Goal: Task Accomplishment & Management: Complete application form

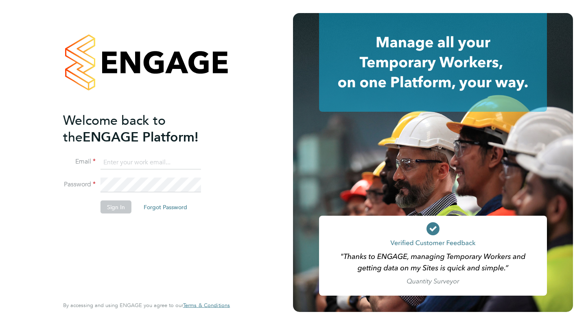
type input "[PERSON_NAME][EMAIL_ADDRESS][DOMAIN_NAME]"
click at [434, 230] on icon at bounding box center [433, 228] width 7 height 5
click at [116, 201] on button "Sign In" at bounding box center [116, 206] width 31 height 13
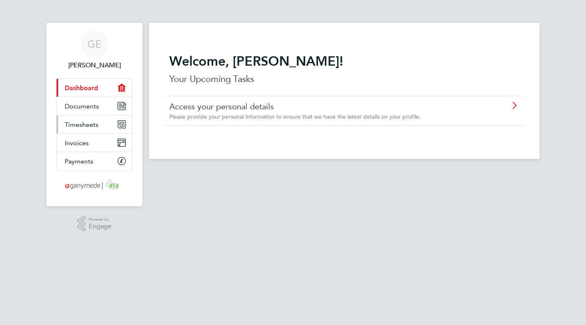
click at [74, 126] on span "Timesheets" at bounding box center [82, 125] width 34 height 8
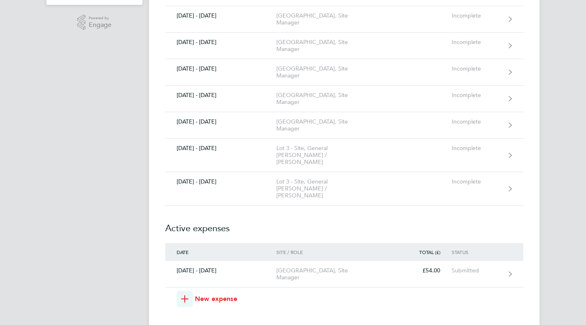
scroll to position [202, 0]
click at [197, 178] on div "22 - 28 Sept 2025" at bounding box center [220, 181] width 111 height 7
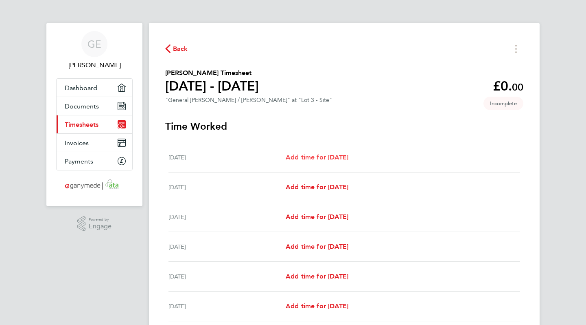
click at [323, 156] on span "Add time for Mon 22 Sep" at bounding box center [317, 157] width 63 height 8
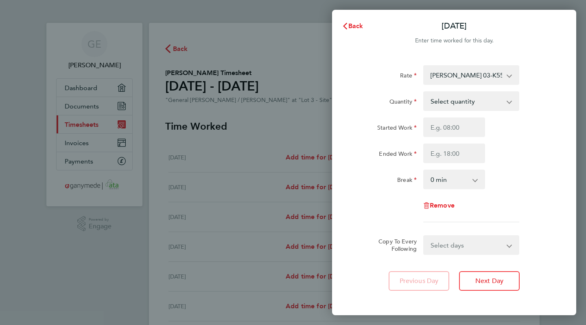
click at [510, 103] on app-icon-cross-button at bounding box center [514, 101] width 10 height 18
click at [438, 101] on select "Select quantity 0.5 1" at bounding box center [466, 101] width 85 height 18
select select "1"
click at [424, 92] on select "Select quantity 0.5 1" at bounding box center [466, 101] width 85 height 18
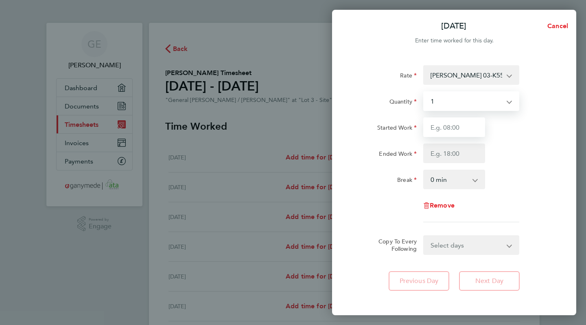
click at [444, 128] on input "Started Work" at bounding box center [455, 127] width 62 height 20
type input "07:30"
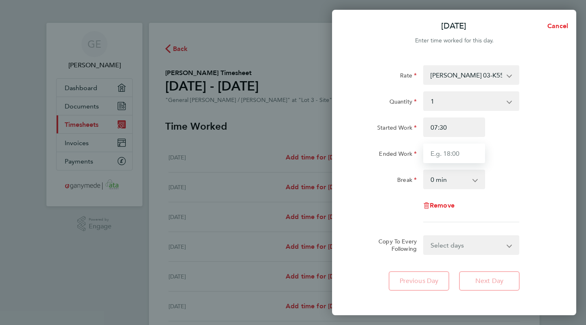
click at [445, 152] on input "Ended Work" at bounding box center [455, 153] width 62 height 20
type input "17:00"
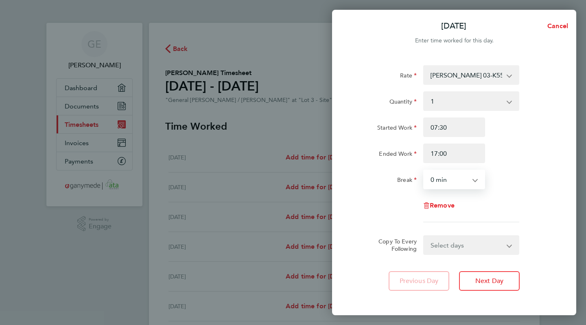
click at [438, 177] on select "0 min 15 min 30 min 45 min 60 min 75 min 90 min" at bounding box center [449, 179] width 51 height 18
select select "30"
click at [424, 170] on select "0 min 15 min 30 min 45 min 60 min 75 min 90 min" at bounding box center [449, 179] width 51 height 18
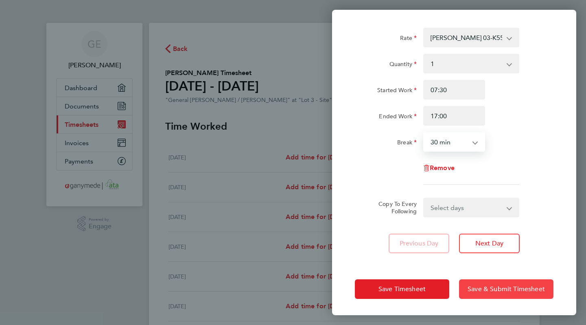
click at [500, 290] on span "Save & Submit Timesheet" at bounding box center [506, 289] width 77 height 8
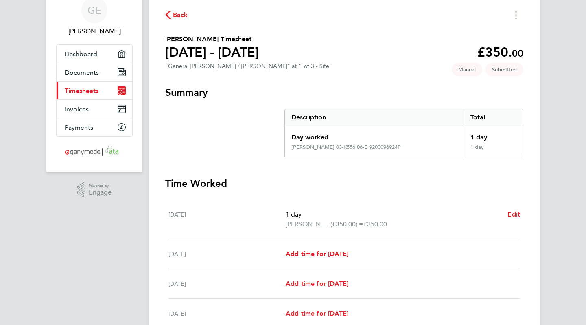
scroll to position [34, 0]
click at [302, 216] on p "1 day" at bounding box center [393, 214] width 215 height 10
click at [307, 252] on span "Add time for Tue 23 Sep" at bounding box center [317, 253] width 63 height 8
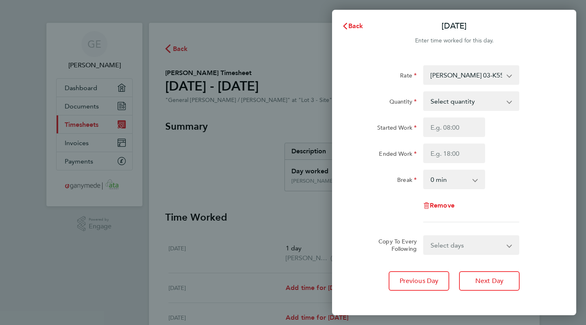
click at [509, 245] on select "Select days Day Weekday (Mon-Fri) Weekend (Sat-Sun) Wednesday Thursday Friday S…" at bounding box center [467, 245] width 86 height 18
select select "WEEKDAY"
click at [424, 236] on select "Select days Day Weekday (Mon-Fri) Weekend (Sat-Sun) Wednesday Thursday Friday S…" at bounding box center [467, 245] width 86 height 18
select select "2025-09-28"
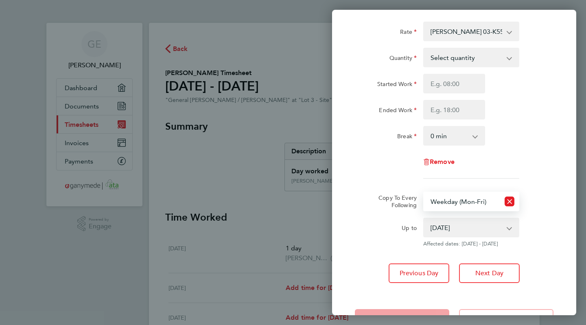
scroll to position [73, 0]
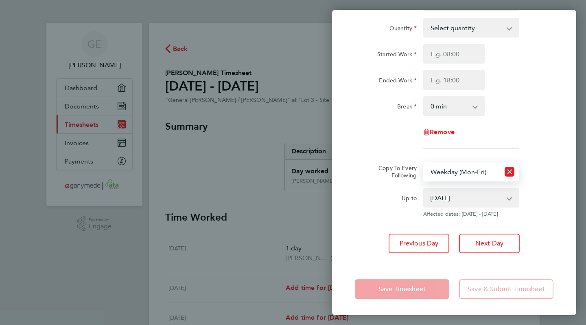
scroll to position [34, 0]
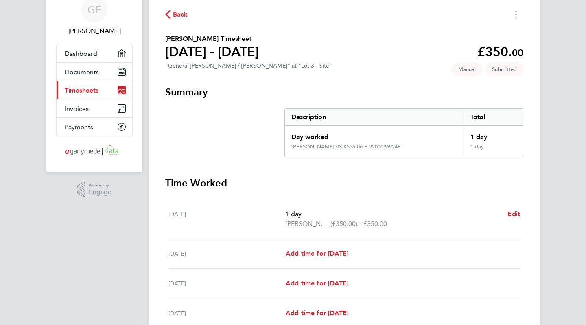
click at [347, 222] on span "(£350.00) =" at bounding box center [347, 224] width 33 height 8
click at [329, 224] on span "Hatfield Heath 03-K556.06-E 9200096924P" at bounding box center [308, 224] width 45 height 10
click at [296, 224] on span "Hatfield Heath 03-K556.06-E 9200096924P" at bounding box center [308, 224] width 45 height 10
click at [303, 217] on p "1 day" at bounding box center [393, 214] width 215 height 10
click at [520, 14] on button "Timesheets Menu" at bounding box center [516, 14] width 15 height 13
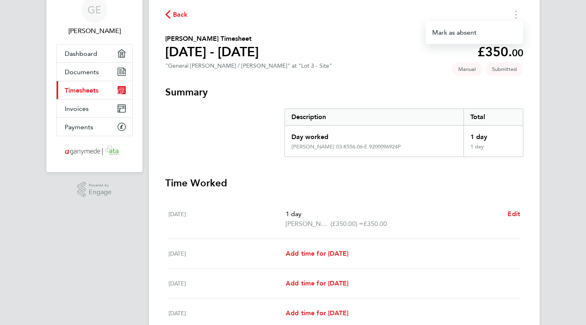
click at [175, 14] on span "Back" at bounding box center [180, 15] width 15 height 10
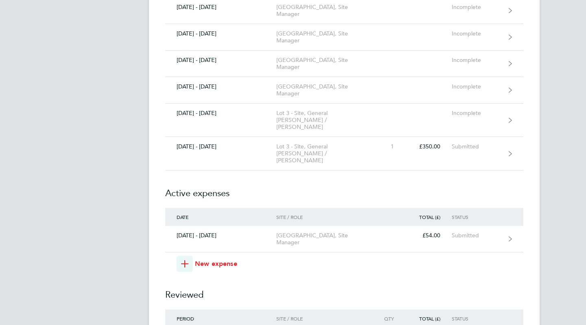
scroll to position [238, 0]
click at [199, 135] on link "22 - 28 Sept 2025 Lot 3 - Site, General Foreman / Foreperson 1 £350.00 Submitted" at bounding box center [344, 151] width 358 height 33
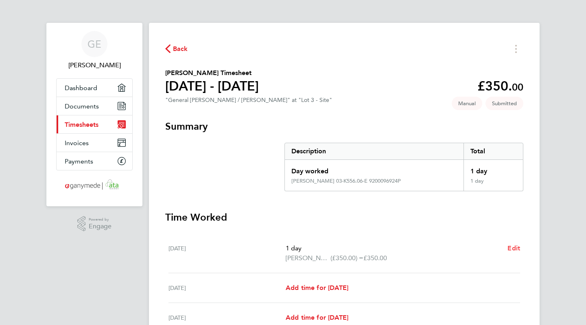
click at [514, 246] on span "Edit" at bounding box center [514, 248] width 13 height 8
select select "1"
select select "30"
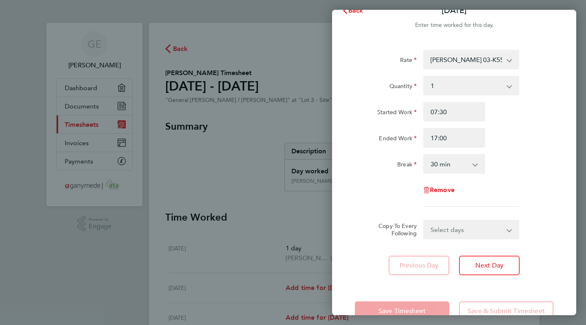
scroll to position [17, 0]
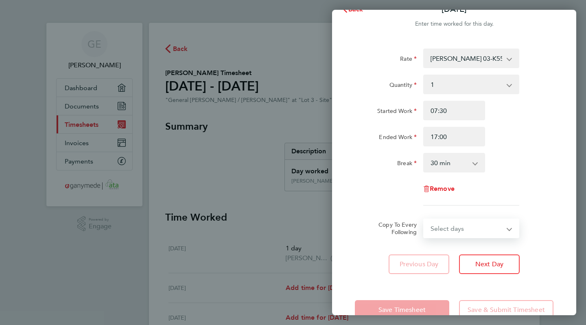
drag, startPoint x: 447, startPoint y: 227, endPoint x: 451, endPoint y: 228, distance: 4.2
click at [451, 228] on select "Select days Day Weekday (Mon-Fri) Weekend (Sat-Sun) Tuesday Wednesday Thursday …" at bounding box center [467, 228] width 86 height 18
select select "WEEKDAY"
click at [424, 219] on select "Select days Day Weekday (Mon-Fri) Weekend (Sat-Sun) Tuesday Wednesday Thursday …" at bounding box center [467, 228] width 86 height 18
select select "2025-09-28"
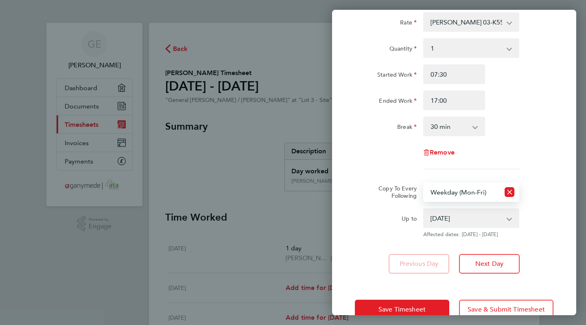
scroll to position [73, 0]
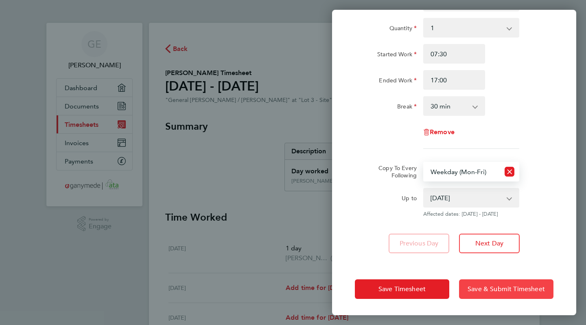
click at [502, 282] on button "Save & Submit Timesheet" at bounding box center [506, 289] width 94 height 20
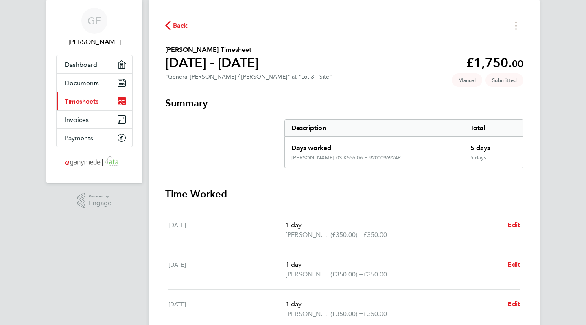
scroll to position [21, 0]
